Goal: Transaction & Acquisition: Purchase product/service

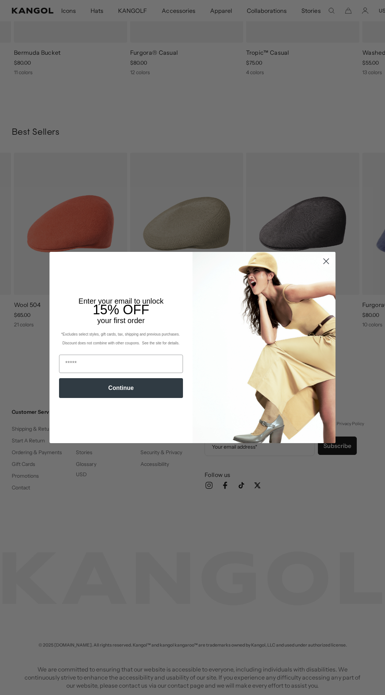
scroll to position [0, 151]
